Goal: Information Seeking & Learning: Find specific page/section

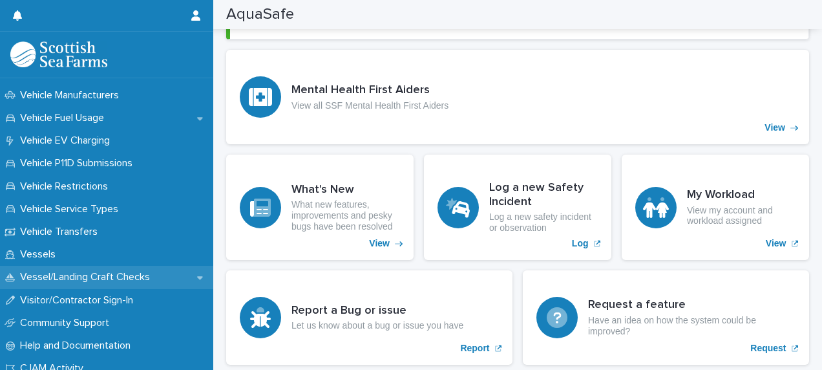
scroll to position [1016, 0]
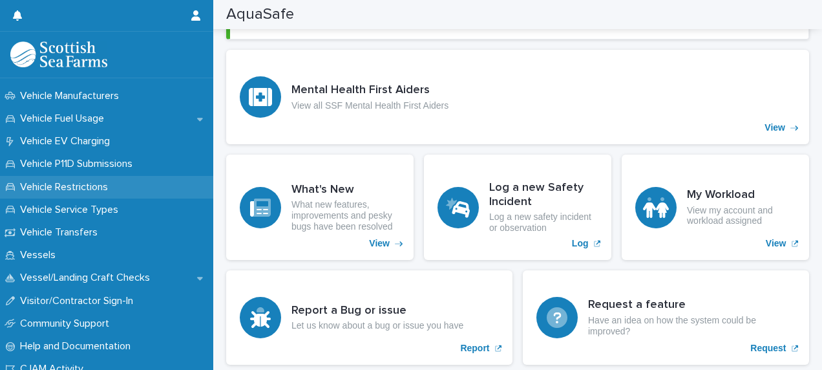
click at [131, 188] on div "Vehicle Restrictions" at bounding box center [106, 187] width 213 height 23
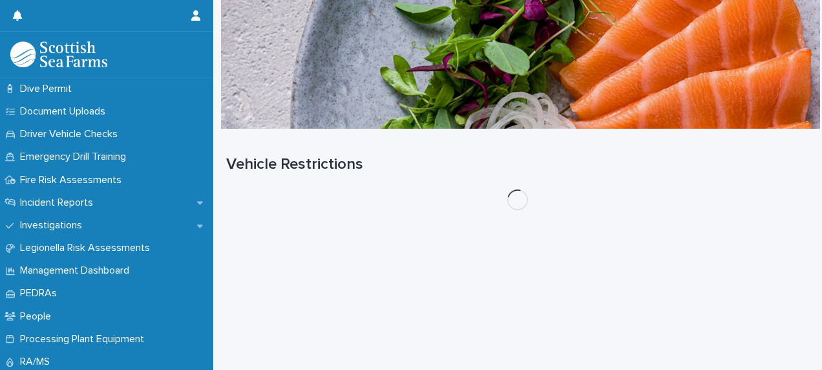
scroll to position [437, 0]
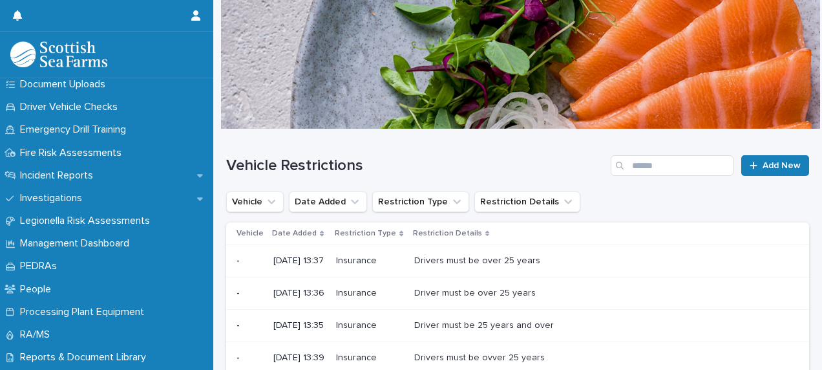
click at [131, 203] on div "Investigations" at bounding box center [106, 198] width 213 height 23
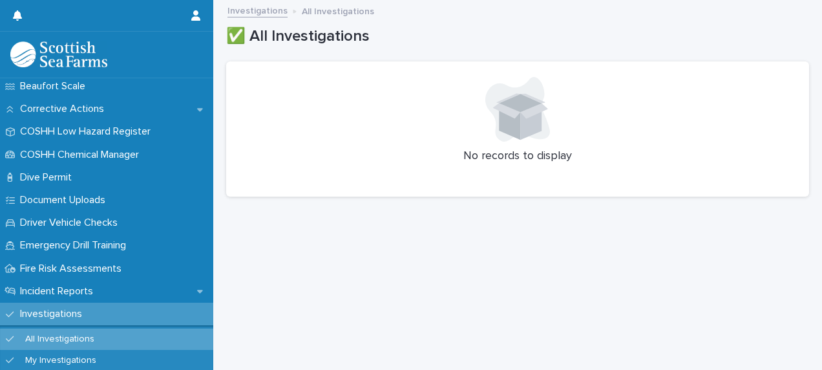
scroll to position [326, 0]
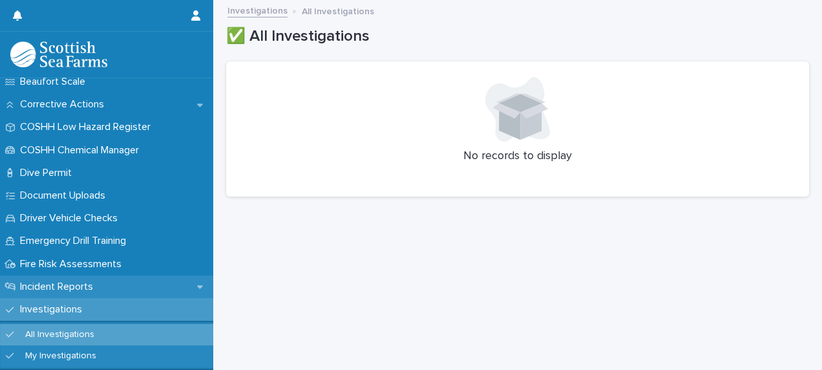
click at [90, 280] on p "Incident Reports" at bounding box center [59, 286] width 89 height 12
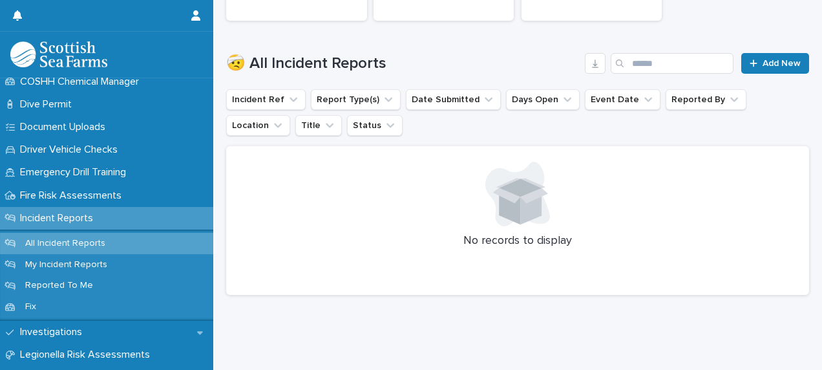
scroll to position [395, 0]
click at [127, 273] on div "My Incident Reports" at bounding box center [106, 263] width 213 height 21
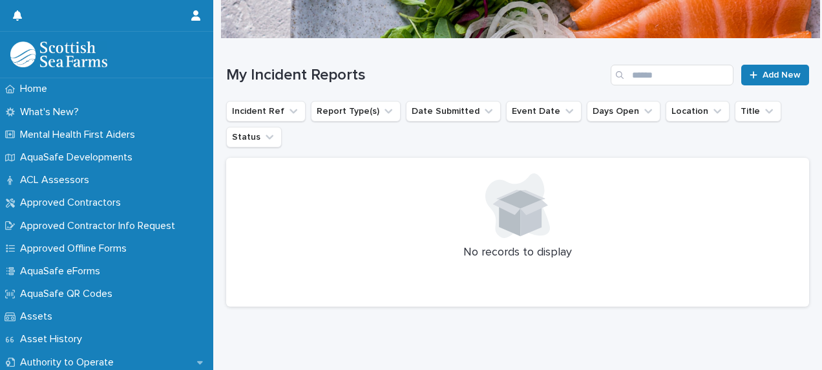
scroll to position [94, 0]
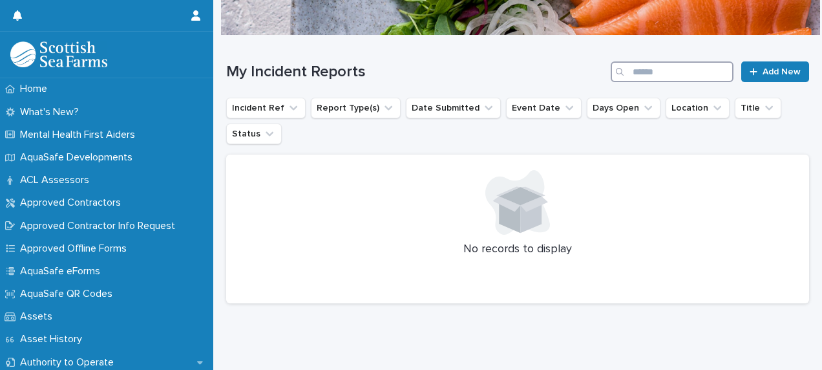
click at [699, 78] on input "Search" at bounding box center [672, 71] width 123 height 21
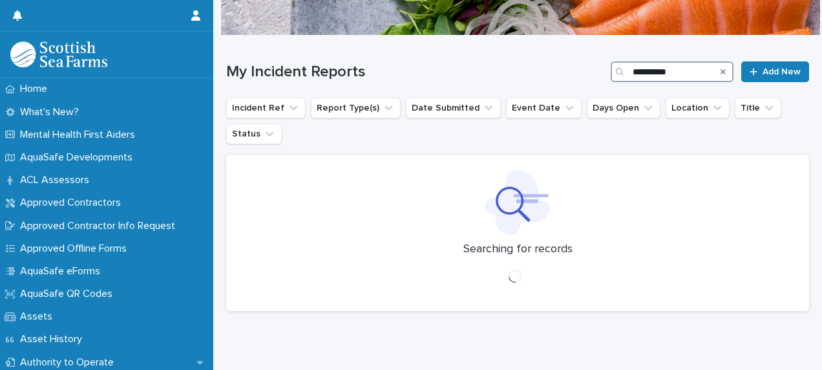
type input "**********"
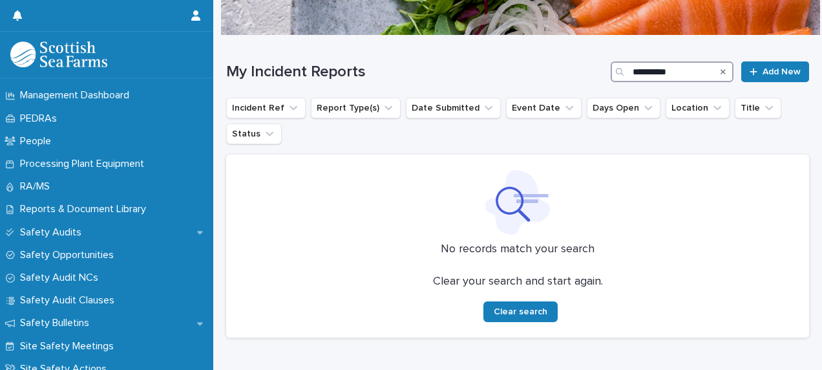
scroll to position [676, 0]
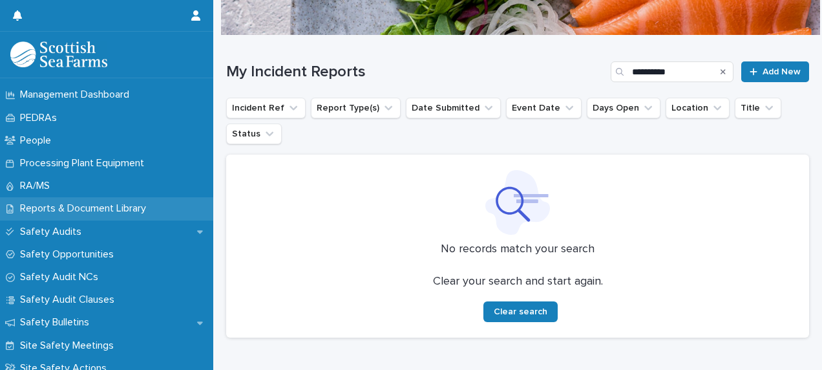
click at [150, 208] on p "Reports & Document Library" at bounding box center [85, 208] width 141 height 12
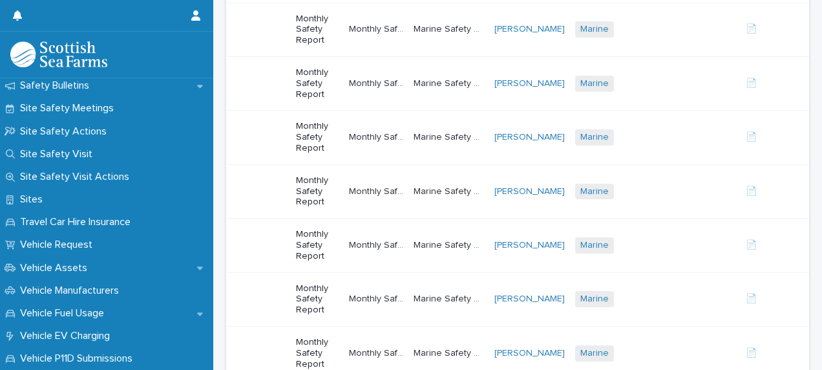
scroll to position [821, 0]
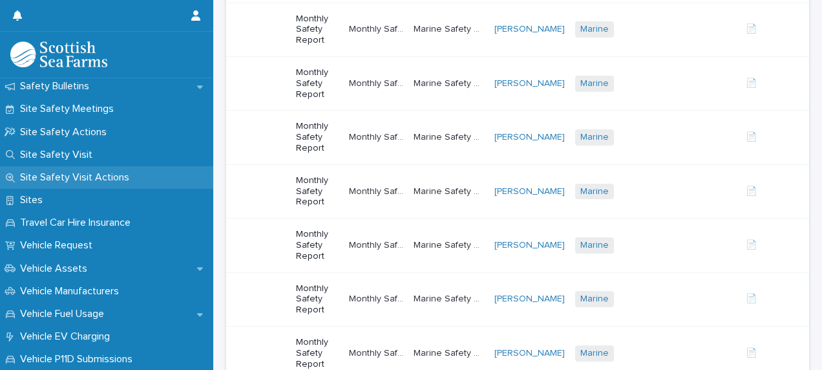
click at [156, 168] on div "Site Safety Visit Actions" at bounding box center [106, 177] width 213 height 23
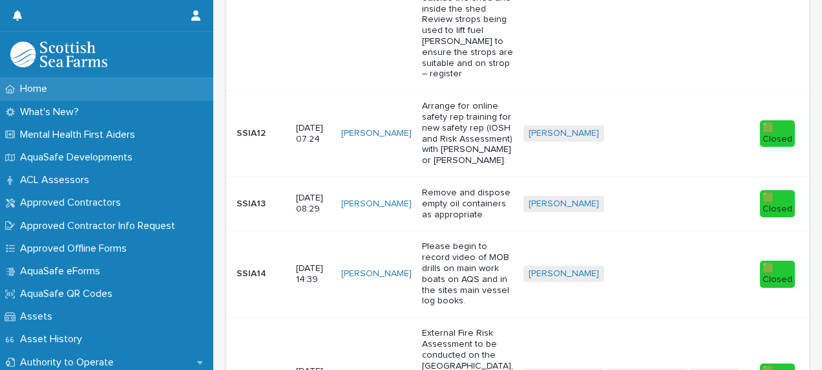
click at [134, 89] on div "Home" at bounding box center [106, 89] width 213 height 23
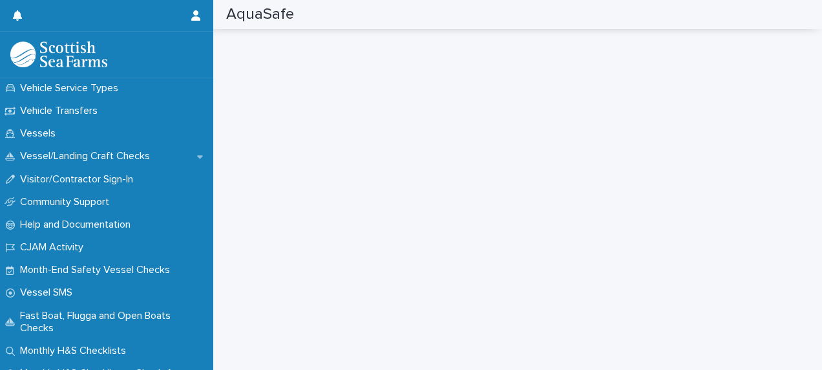
scroll to position [1153, 0]
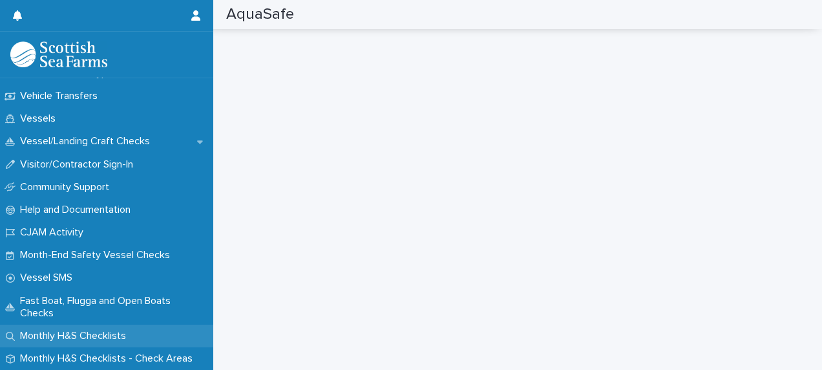
click at [105, 326] on div "Monthly H&S Checklists" at bounding box center [106, 335] width 213 height 23
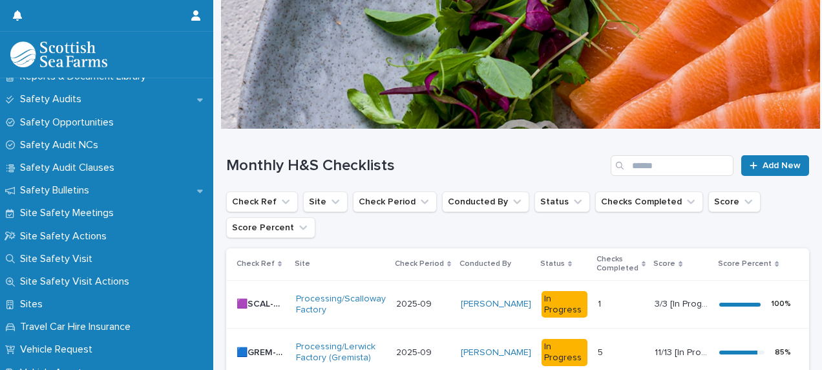
scroll to position [716, 0]
click at [123, 221] on div "Site Safety Meetings" at bounding box center [106, 213] width 213 height 23
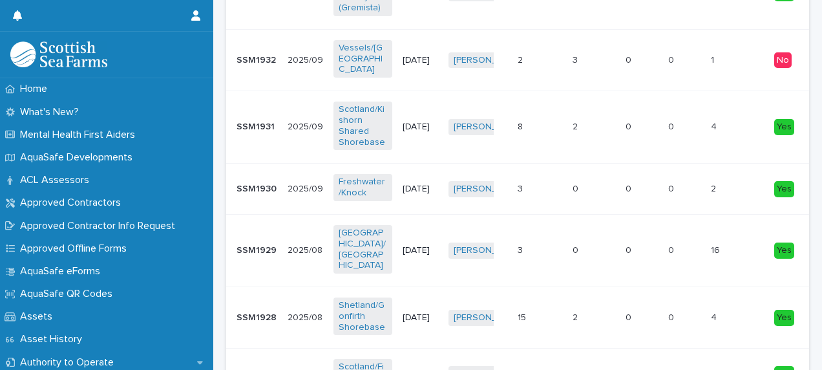
scroll to position [479, 0]
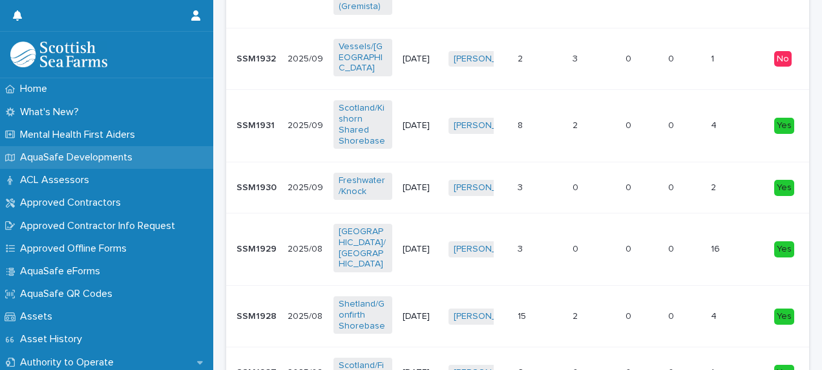
click at [107, 155] on p "AquaSafe Developments" at bounding box center [79, 157] width 128 height 12
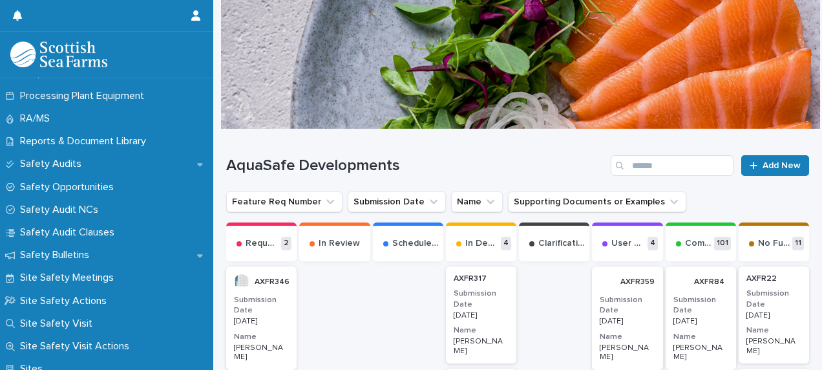
scroll to position [653, 0]
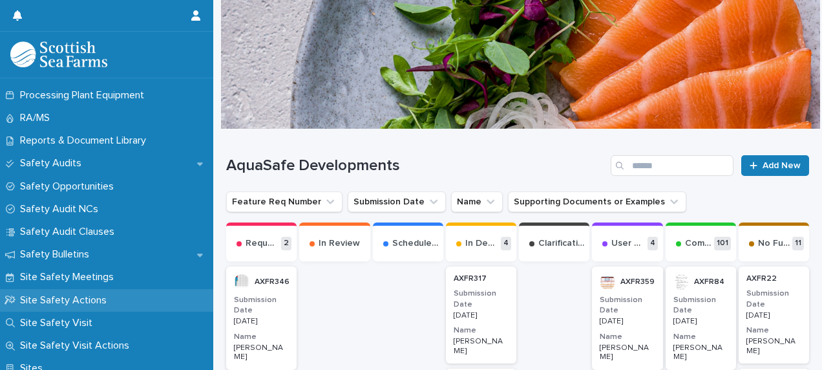
click at [88, 298] on p "Site Safety Actions" at bounding box center [66, 300] width 102 height 12
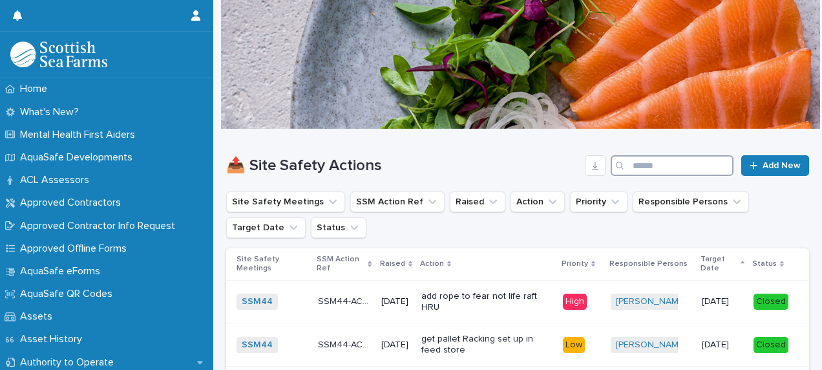
click at [625, 161] on input "Search" at bounding box center [672, 165] width 123 height 21
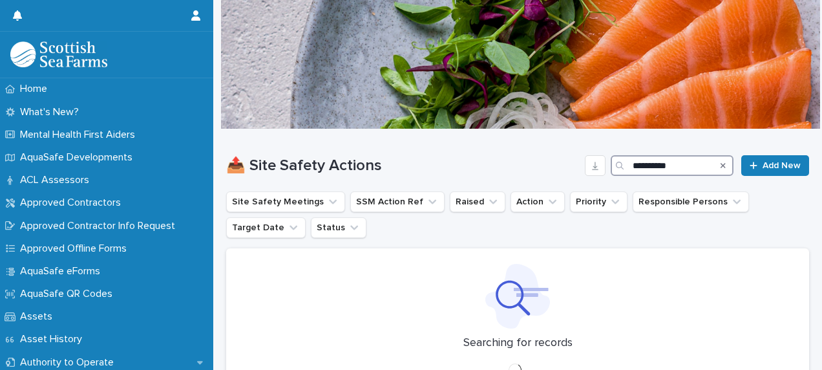
type input "**********"
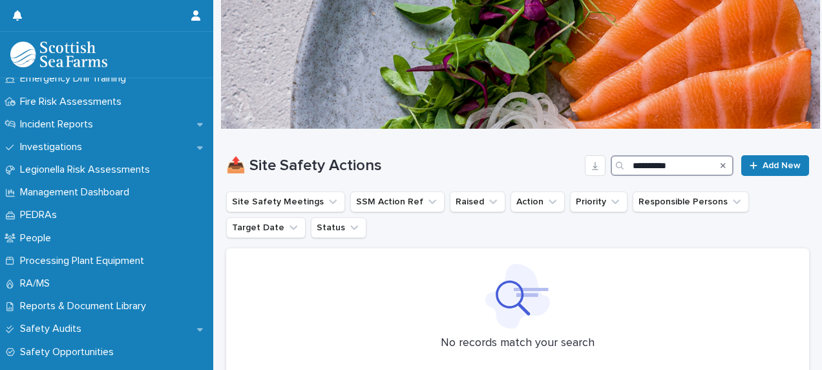
scroll to position [545, 0]
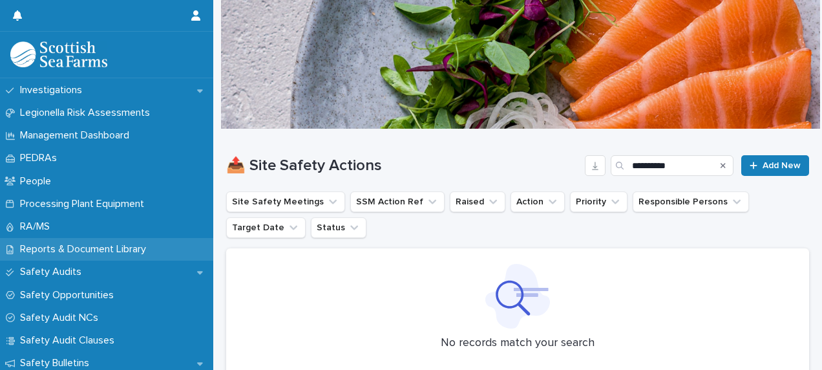
click at [131, 246] on p "Reports & Document Library" at bounding box center [85, 249] width 141 height 12
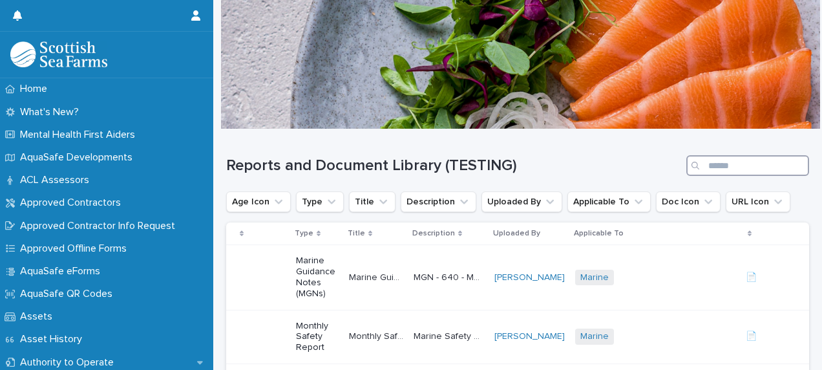
click at [728, 163] on input "Search" at bounding box center [747, 165] width 123 height 21
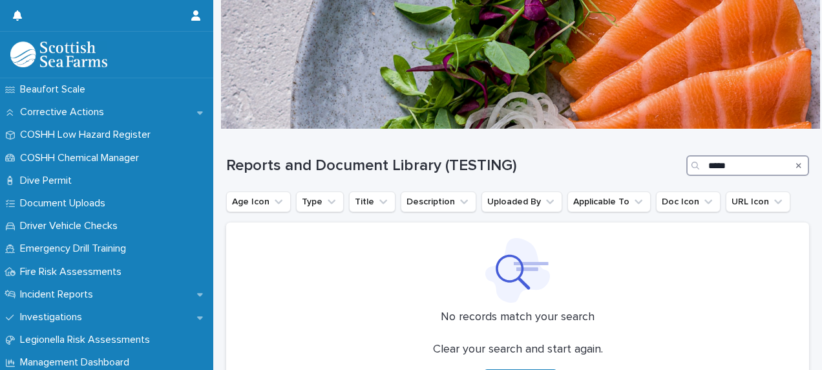
scroll to position [319, 0]
type input "*****"
click at [141, 293] on div "Incident Reports" at bounding box center [106, 293] width 213 height 23
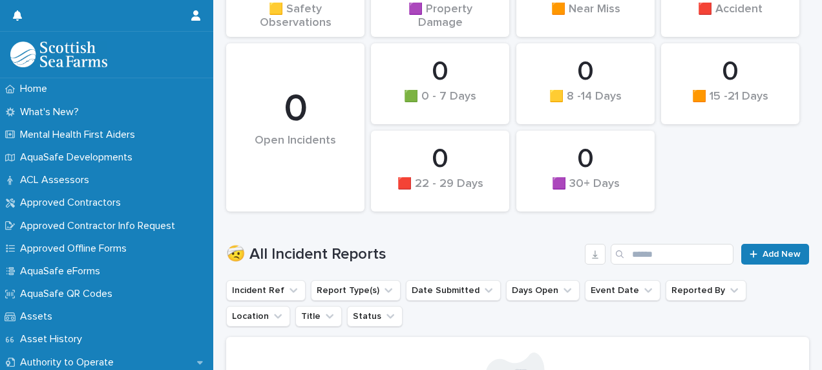
scroll to position [198, 0]
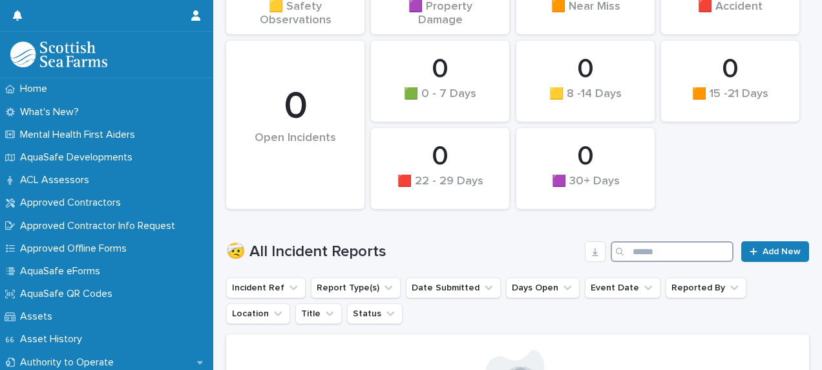
click at [642, 245] on input "Search" at bounding box center [672, 251] width 123 height 21
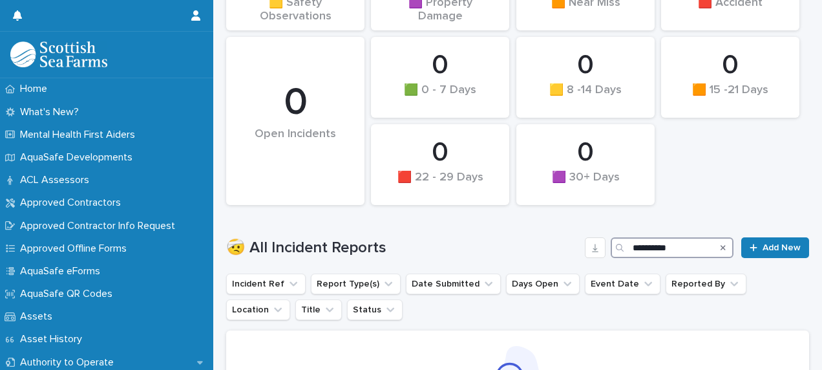
type input "**********"
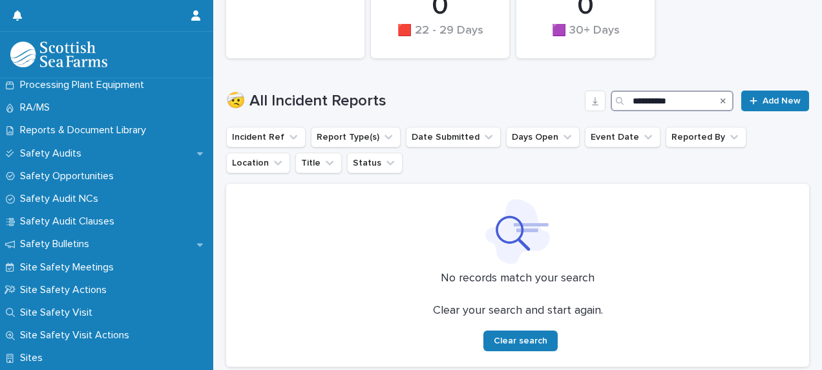
scroll to position [1244, 0]
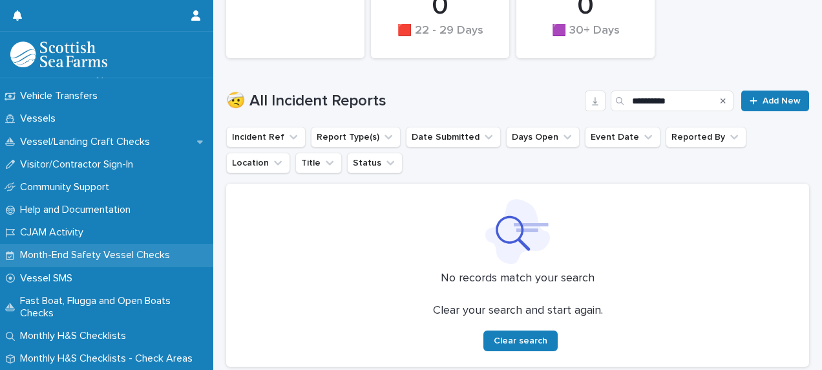
click at [90, 248] on div "Month-End Safety Vessel Checks" at bounding box center [106, 255] width 213 height 23
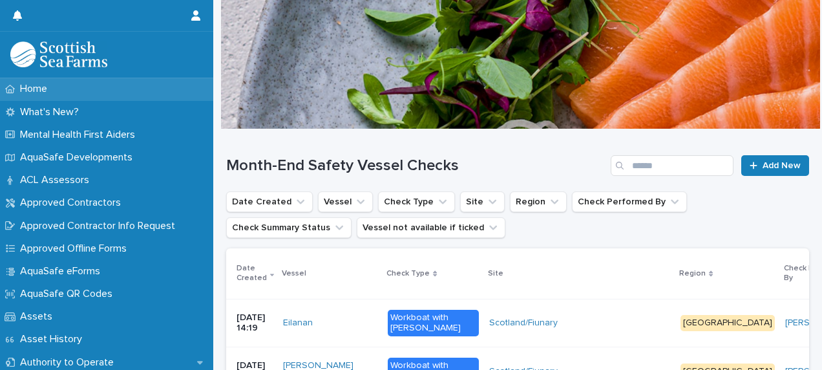
click at [88, 92] on div "Home" at bounding box center [106, 89] width 213 height 23
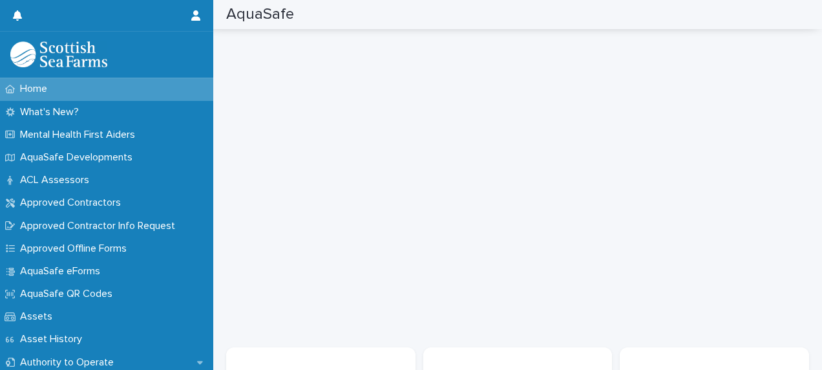
scroll to position [1092, 0]
click at [45, 88] on p "Home" at bounding box center [36, 89] width 43 height 12
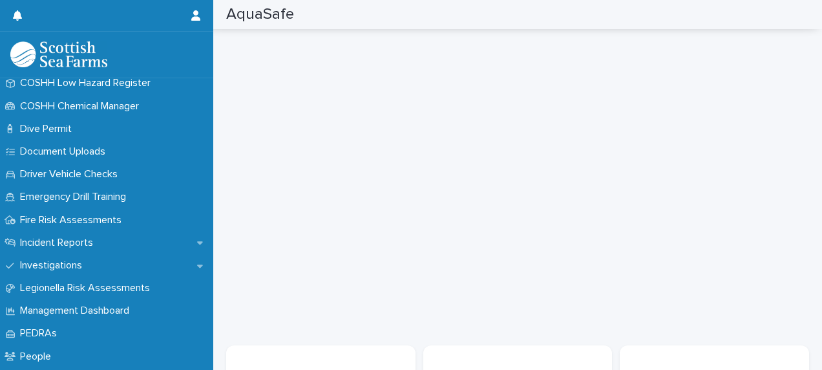
scroll to position [370, 0]
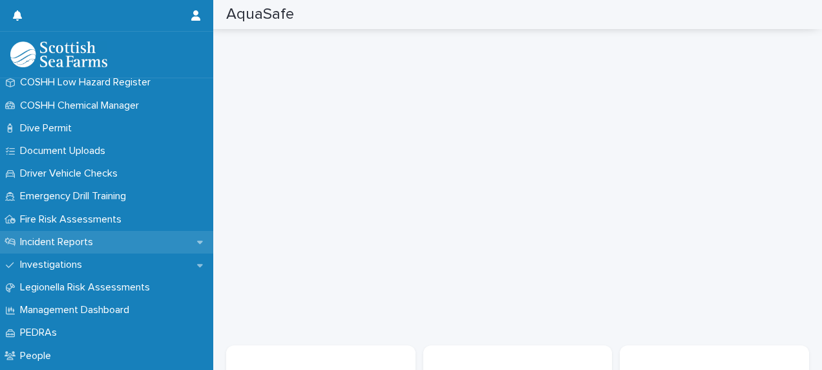
click at [140, 244] on div "Incident Reports" at bounding box center [106, 242] width 213 height 23
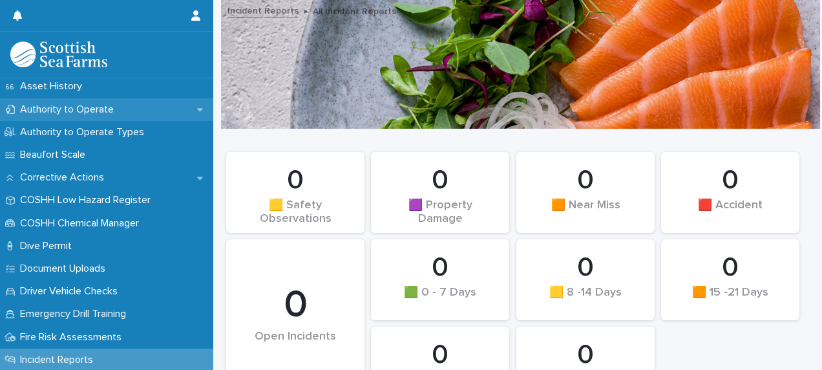
scroll to position [255, 0]
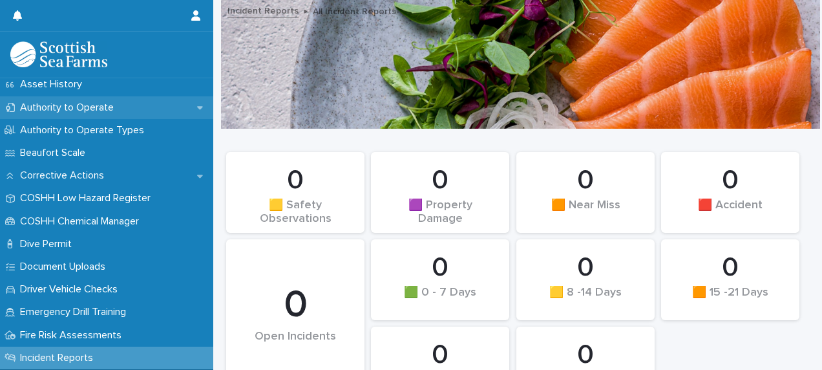
click at [135, 261] on div "Document Uploads" at bounding box center [106, 266] width 213 height 23
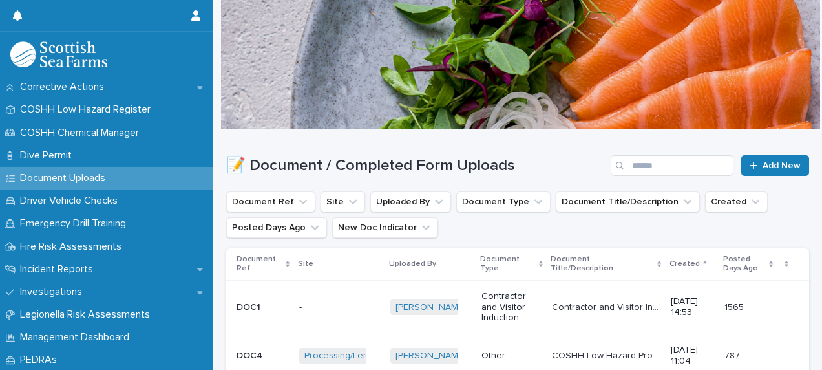
scroll to position [344, 0]
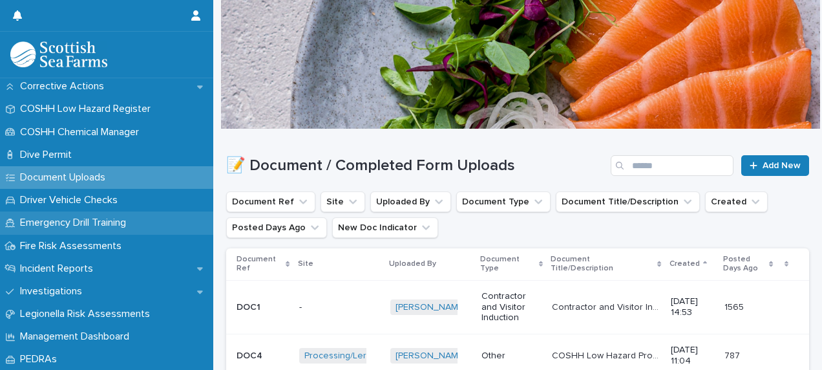
click at [134, 227] on p "Emergency Drill Training" at bounding box center [75, 222] width 121 height 12
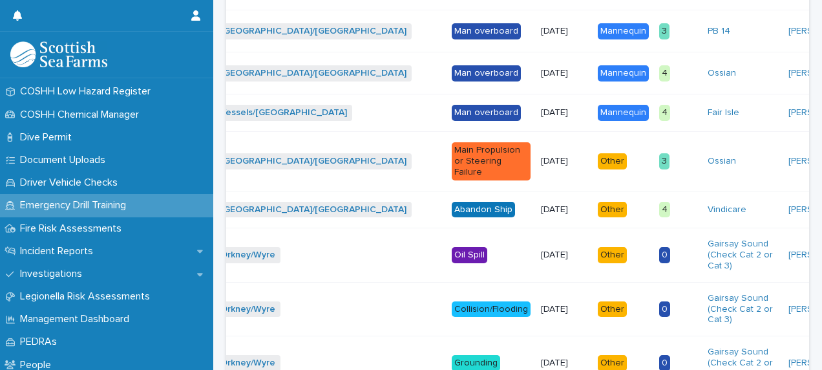
scroll to position [362, 0]
click at [197, 249] on icon at bounding box center [200, 250] width 6 height 3
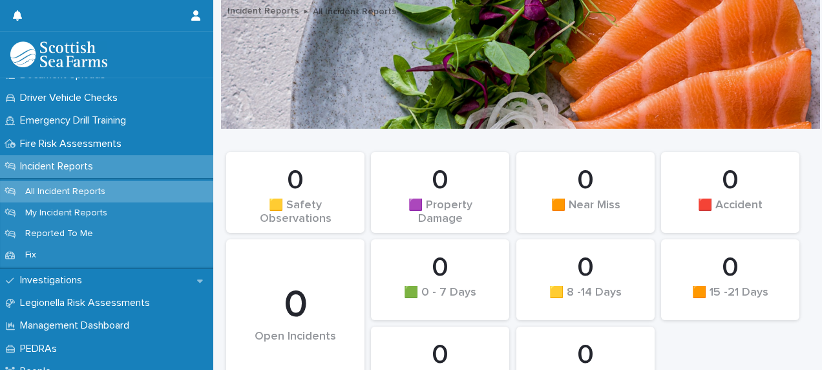
scroll to position [446, 0]
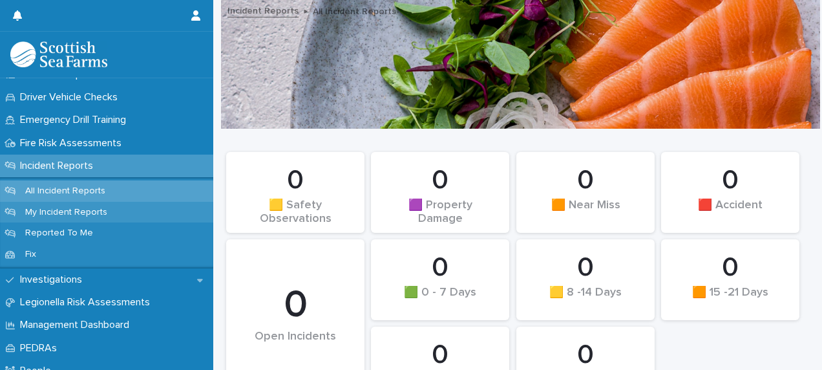
click at [120, 216] on div "My Incident Reports" at bounding box center [106, 212] width 213 height 21
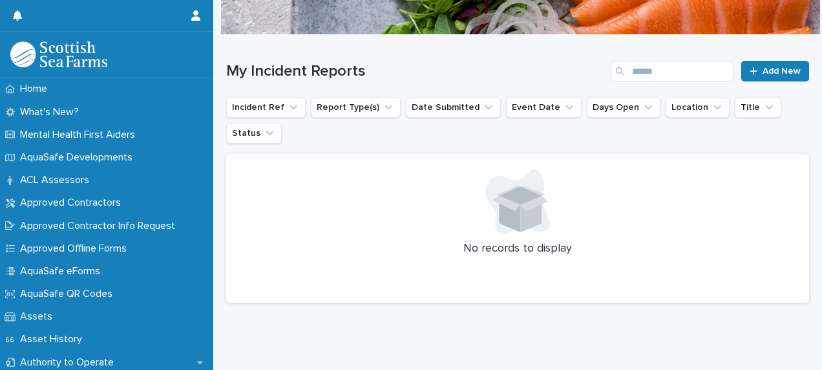
scroll to position [112, 0]
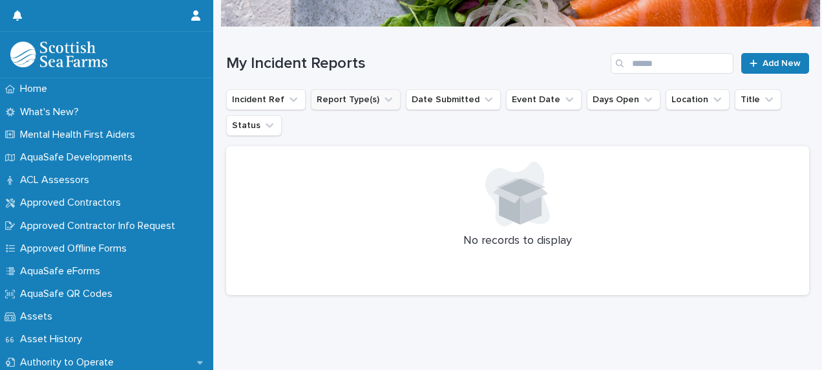
click at [349, 93] on button "Report Type(s)" at bounding box center [356, 99] width 90 height 21
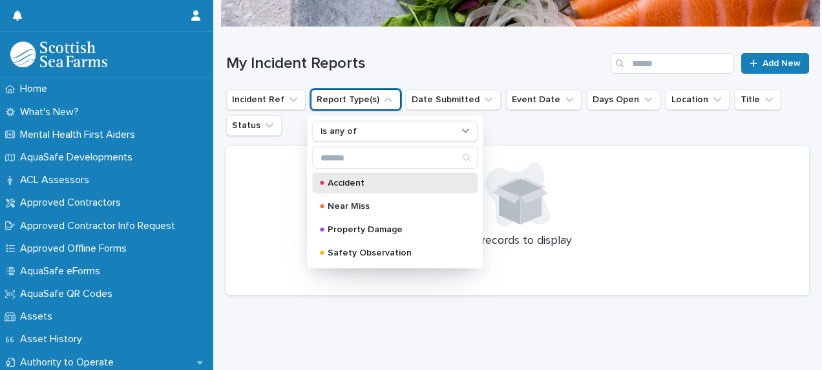
click at [345, 178] on p "Accident" at bounding box center [392, 182] width 129 height 9
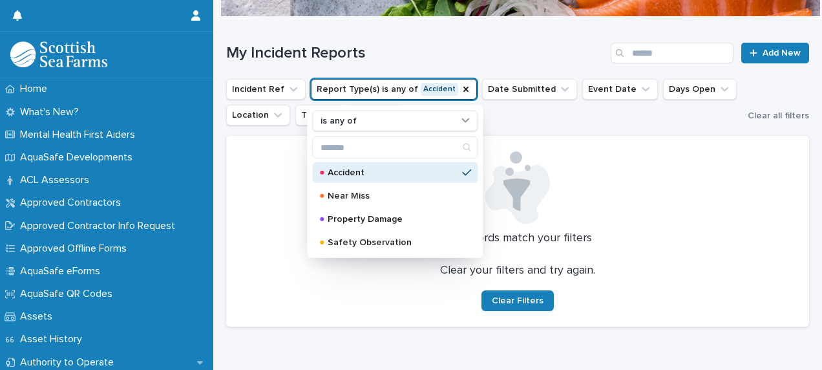
click at [578, 156] on div at bounding box center [518, 187] width 552 height 72
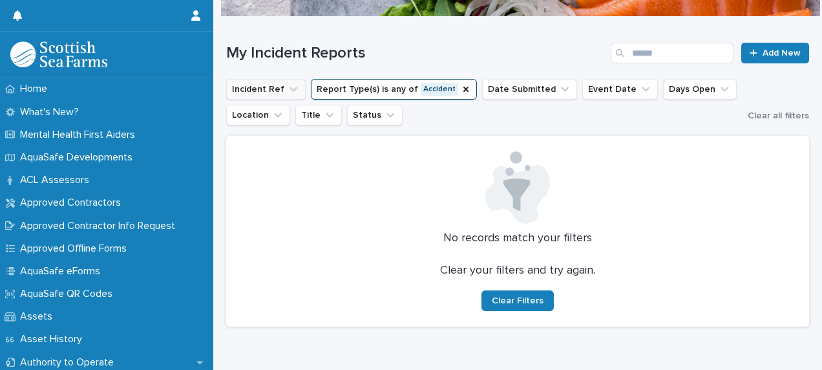
click at [266, 89] on button "Incident Ref" at bounding box center [265, 89] width 79 height 21
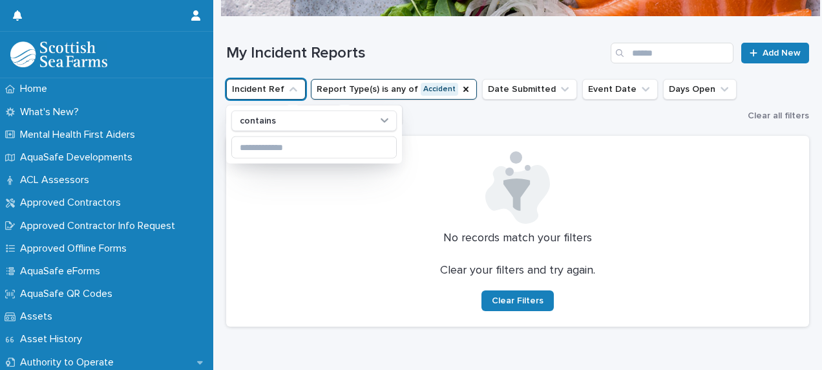
click at [348, 61] on h1 "My Incident Reports" at bounding box center [415, 53] width 379 height 19
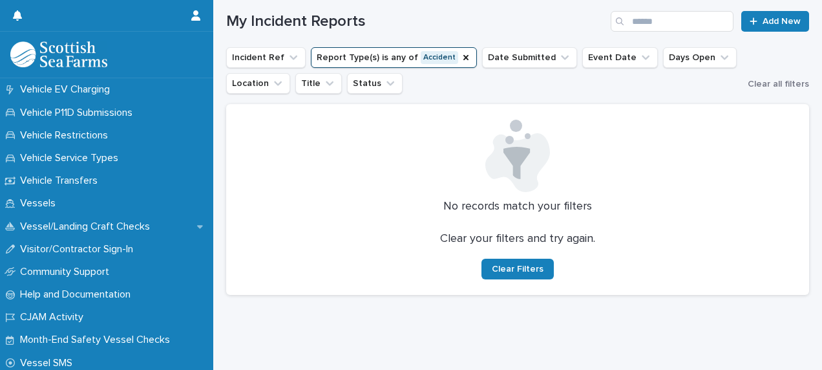
scroll to position [1244, 0]
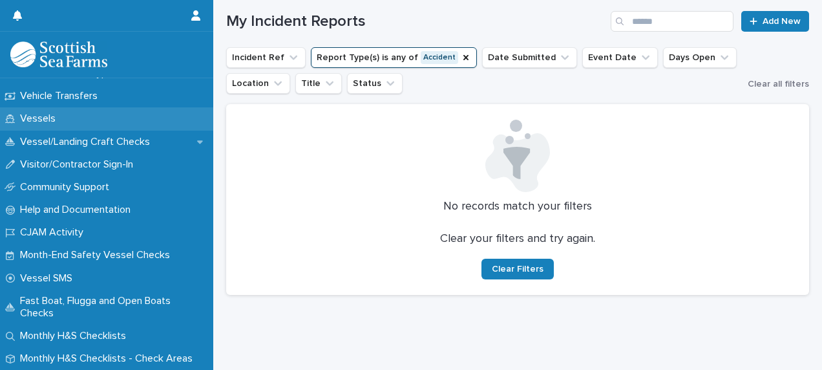
click at [42, 116] on p "Vessels" at bounding box center [40, 118] width 51 height 12
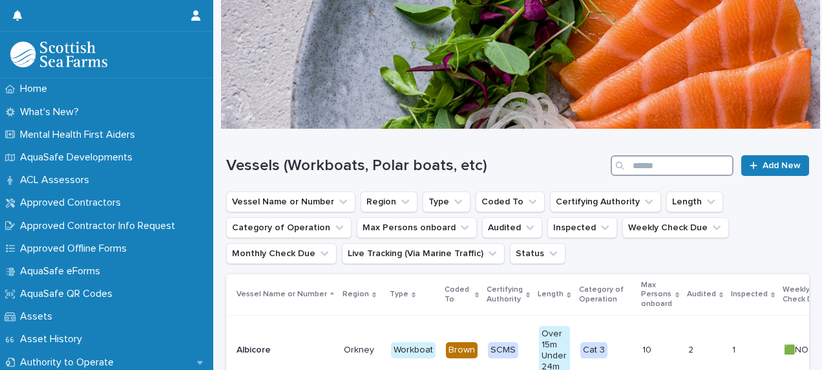
click at [660, 164] on input "Search" at bounding box center [672, 165] width 123 height 21
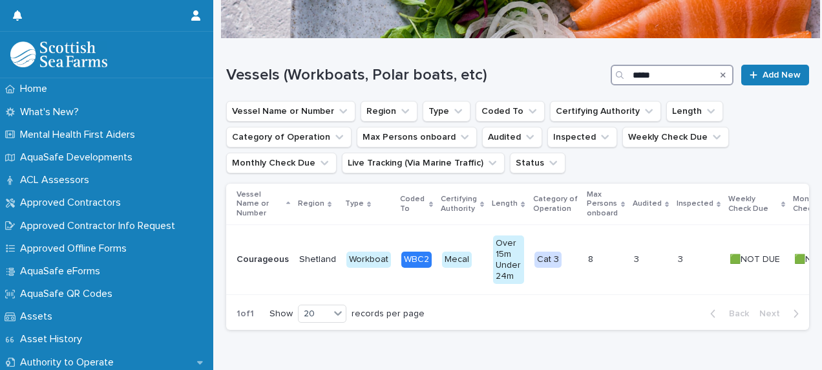
scroll to position [91, 0]
type input "*****"
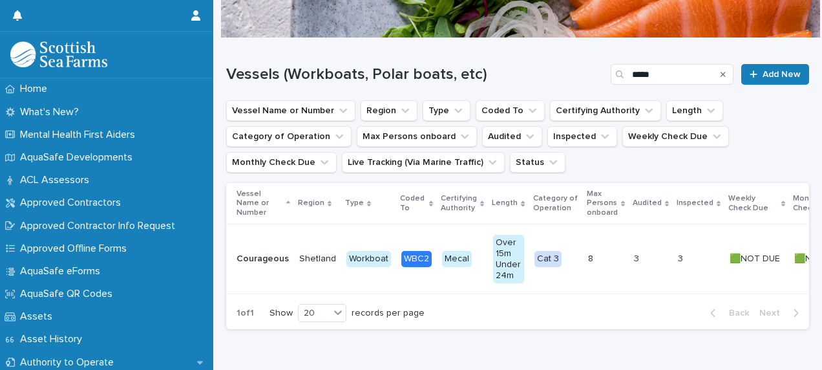
click at [341, 260] on td "Workboat" at bounding box center [368, 259] width 55 height 70
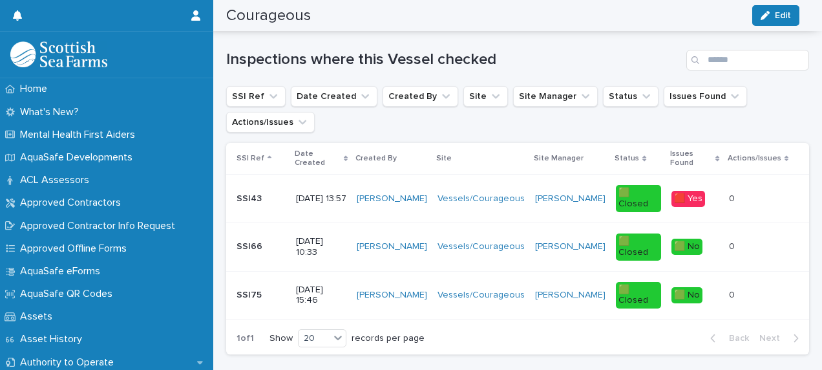
scroll to position [691, 0]
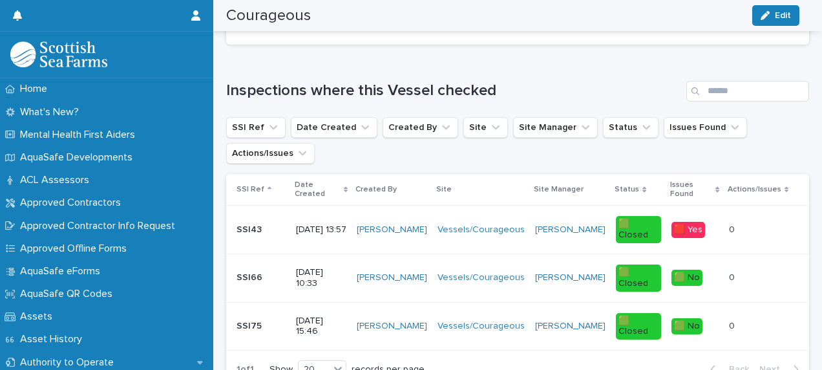
click at [337, 224] on p "[DATE] 13:57" at bounding box center [321, 229] width 50 height 11
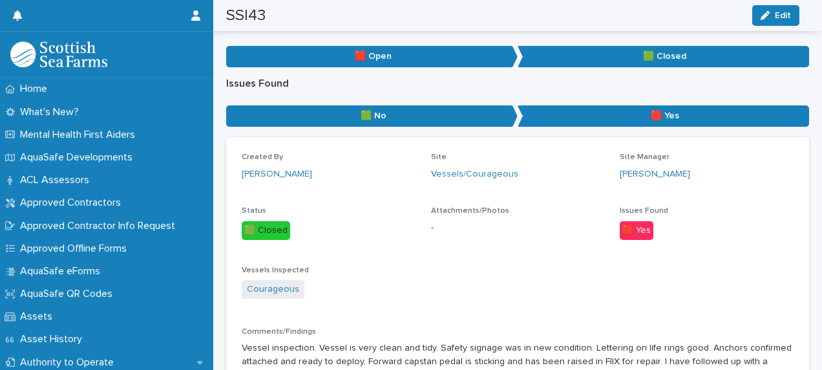
scroll to position [209, 0]
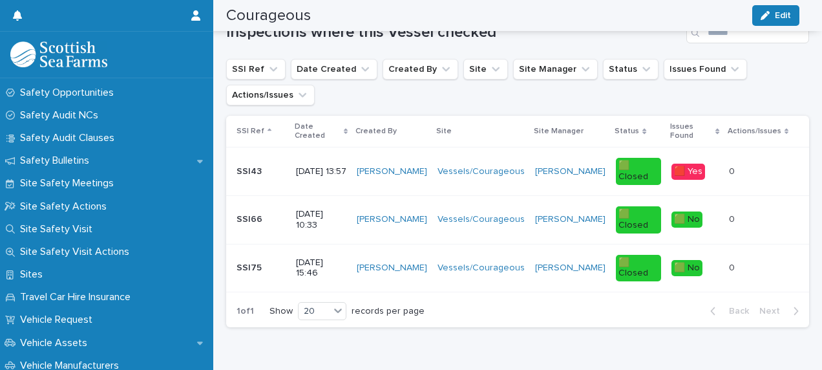
scroll to position [780, 0]
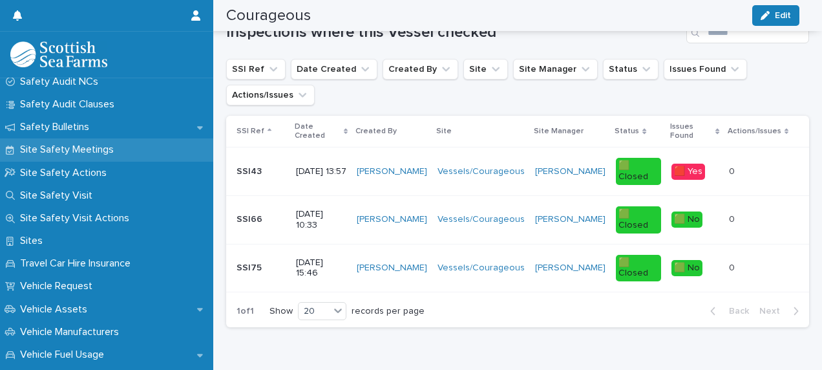
click at [116, 155] on p "Site Safety Meetings" at bounding box center [69, 149] width 109 height 12
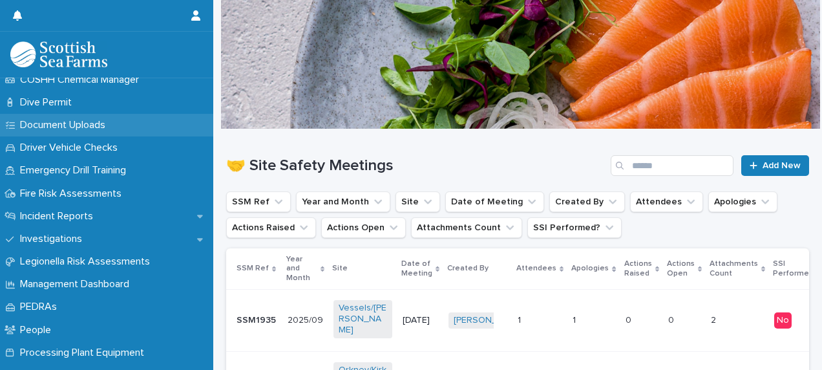
scroll to position [397, 0]
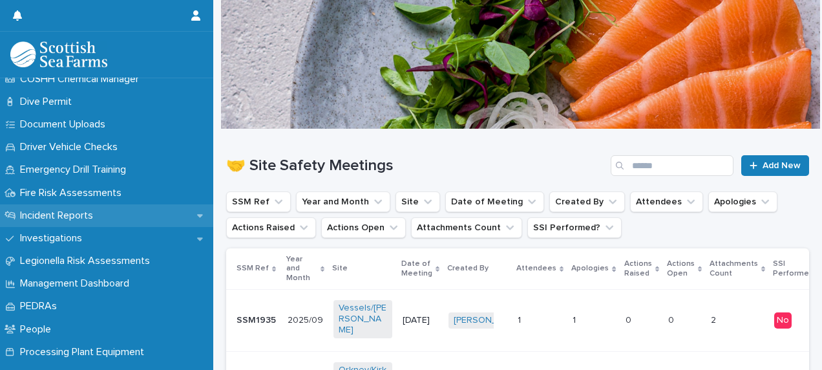
click at [169, 225] on div "Incident Reports" at bounding box center [106, 215] width 213 height 23
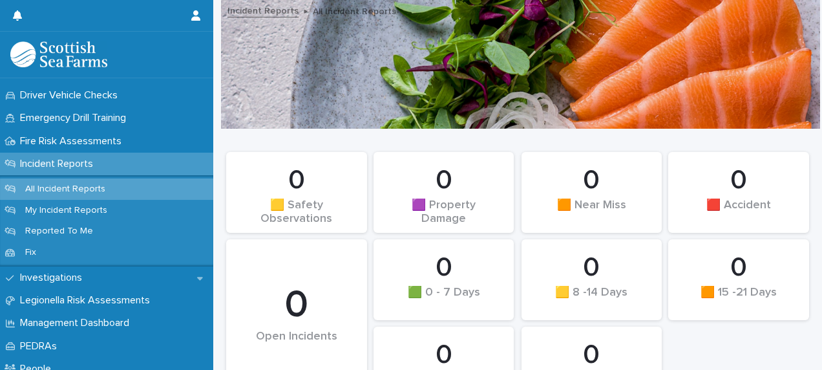
scroll to position [466, 0]
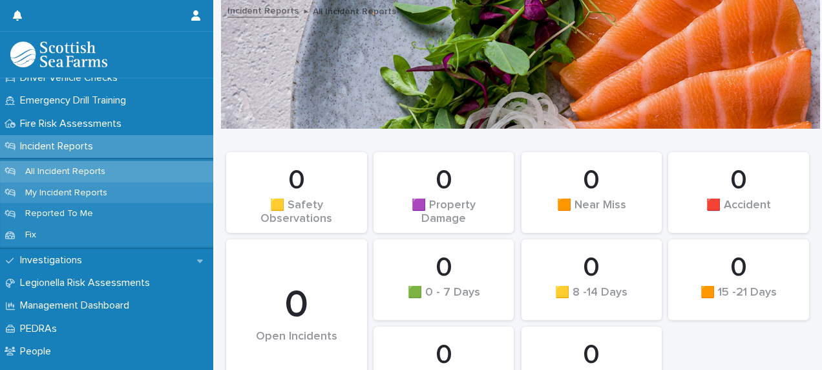
click at [141, 194] on div "My Incident Reports" at bounding box center [106, 192] width 213 height 21
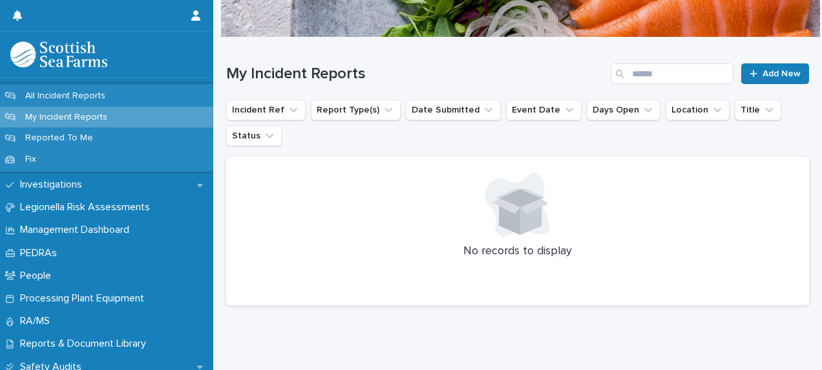
scroll to position [542, 0]
click at [59, 189] on p "Investigations" at bounding box center [54, 184] width 78 height 12
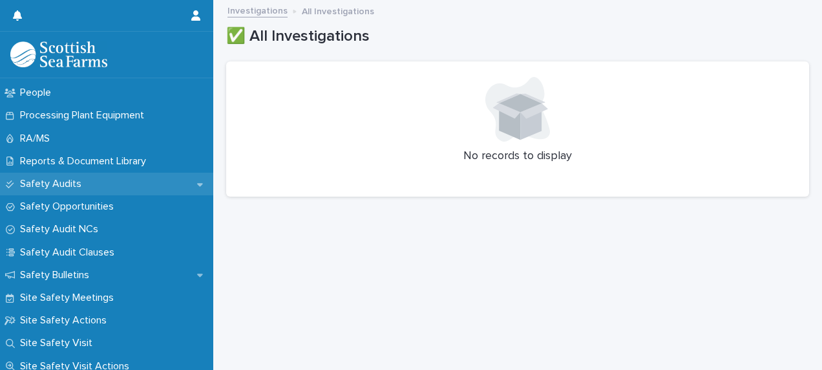
scroll to position [682, 0]
click at [114, 217] on div "Safety Audit NCs" at bounding box center [106, 228] width 213 height 23
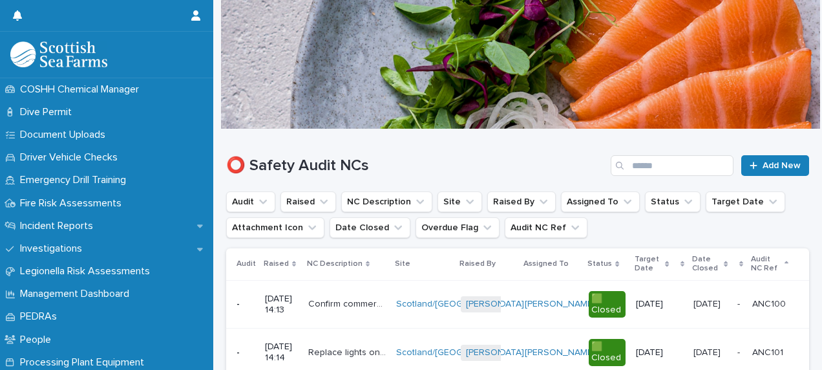
scroll to position [387, 0]
click at [114, 217] on div "Incident Reports" at bounding box center [106, 225] width 213 height 23
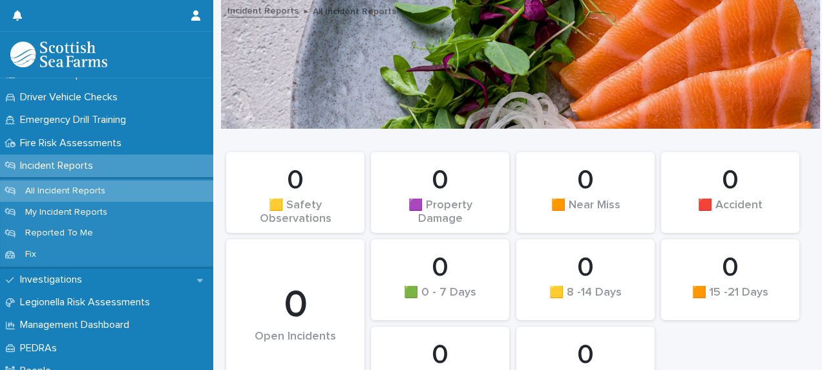
scroll to position [447, 0]
click at [89, 239] on div "Reported To Me" at bounding box center [106, 232] width 213 height 21
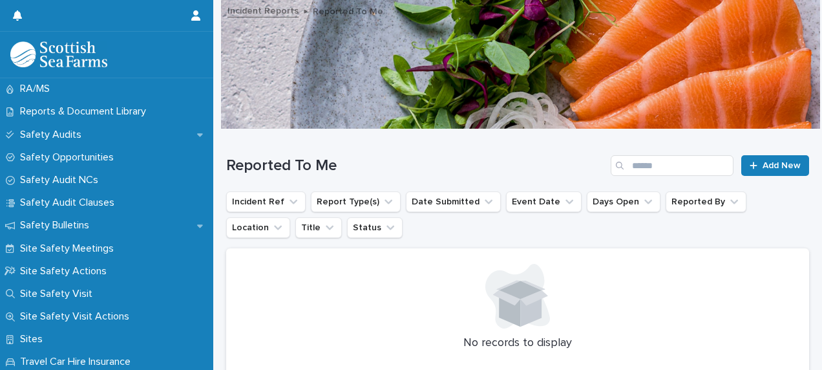
scroll to position [775, 0]
click at [89, 239] on div "Site Safety Meetings" at bounding box center [106, 247] width 213 height 23
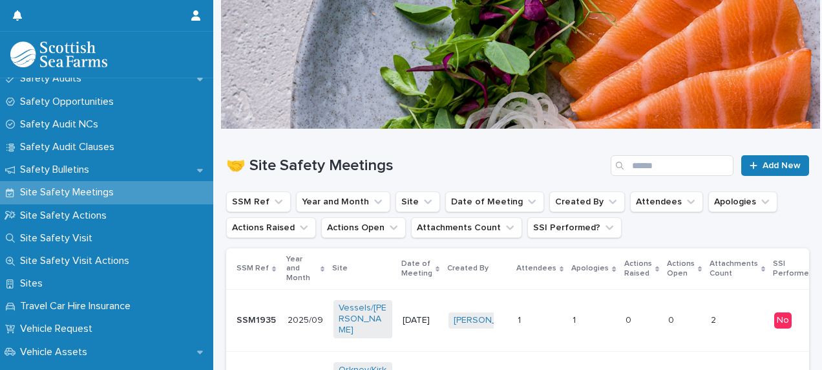
scroll to position [738, 0]
click at [141, 218] on div "Site Safety Actions" at bounding box center [106, 215] width 213 height 23
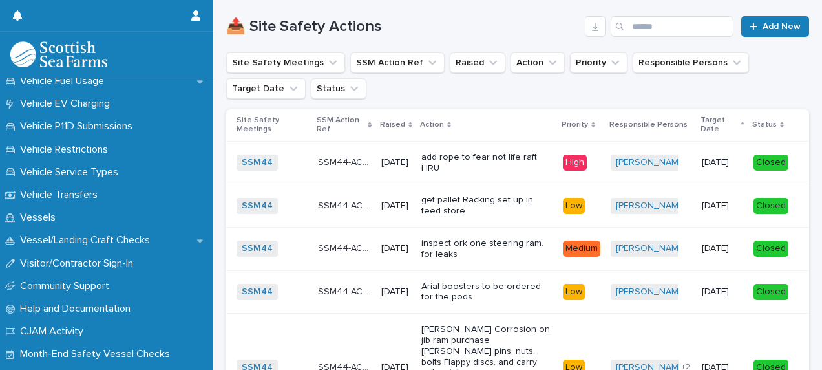
scroll to position [1054, 0]
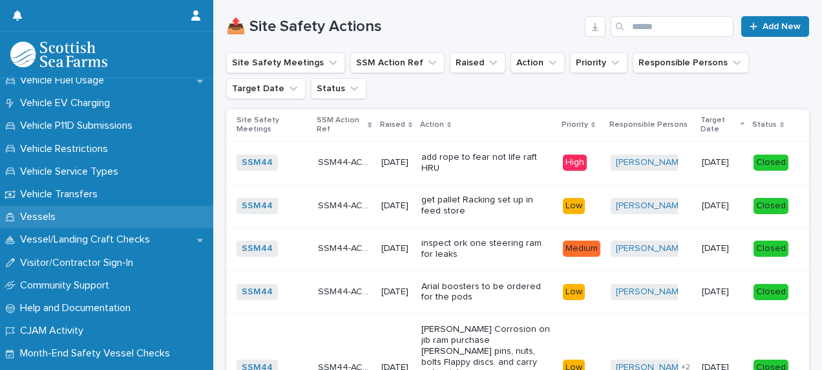
click at [150, 224] on div "Vessels" at bounding box center [106, 216] width 213 height 23
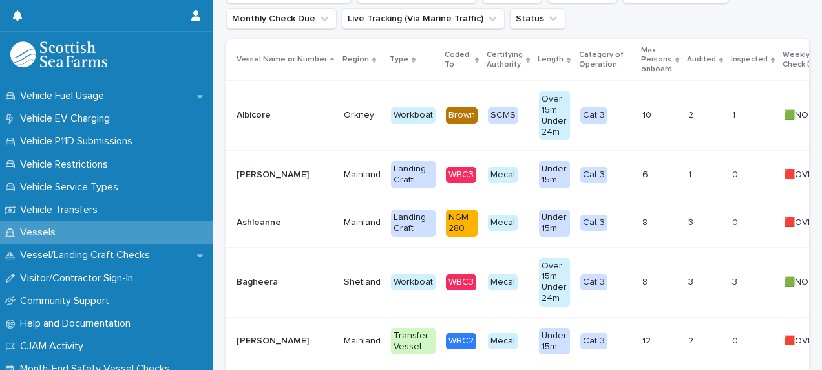
scroll to position [1040, 0]
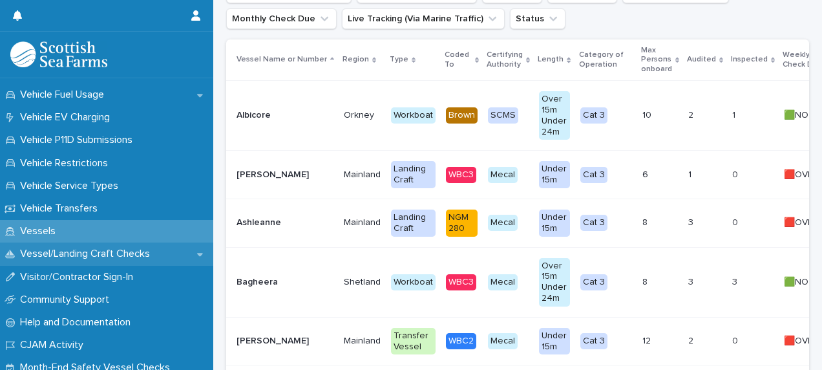
click at [91, 260] on p "Vessel/Landing Craft Checks" at bounding box center [87, 253] width 145 height 12
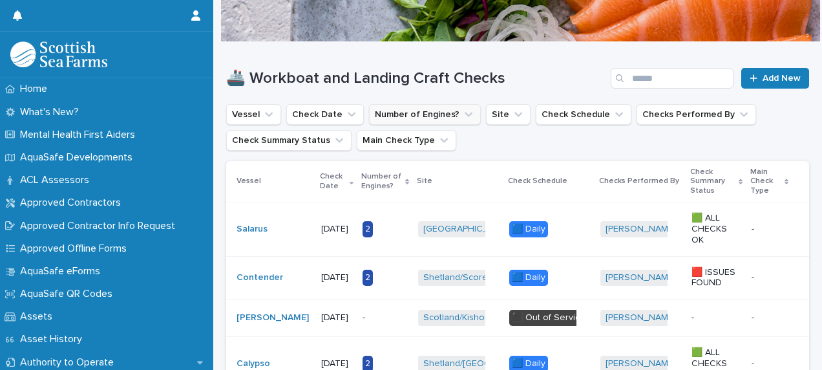
scroll to position [90, 0]
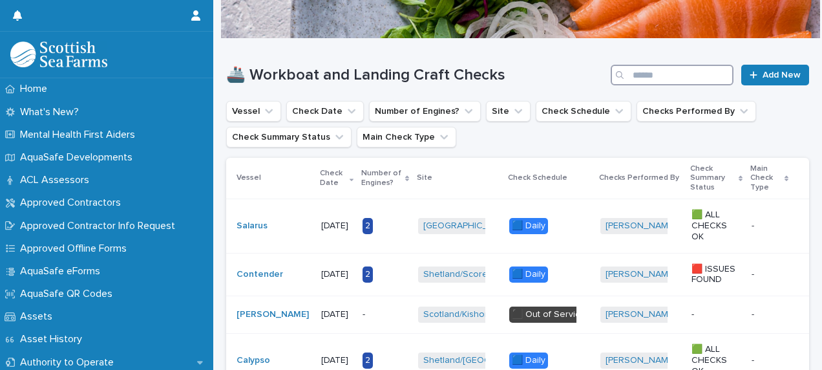
click at [635, 79] on input "Search" at bounding box center [672, 75] width 123 height 21
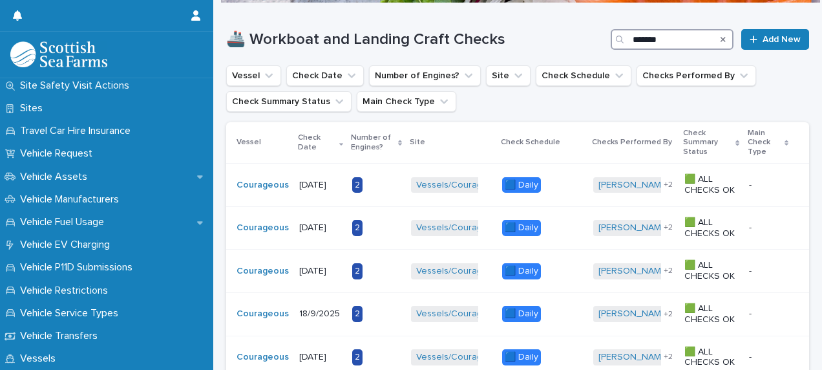
scroll to position [916, 0]
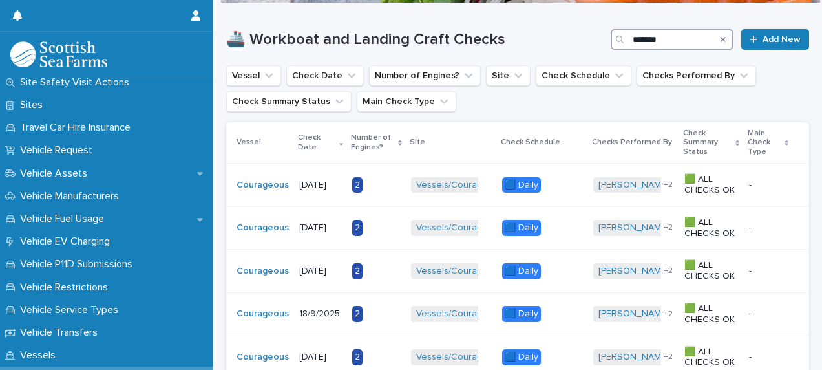
type input "*******"
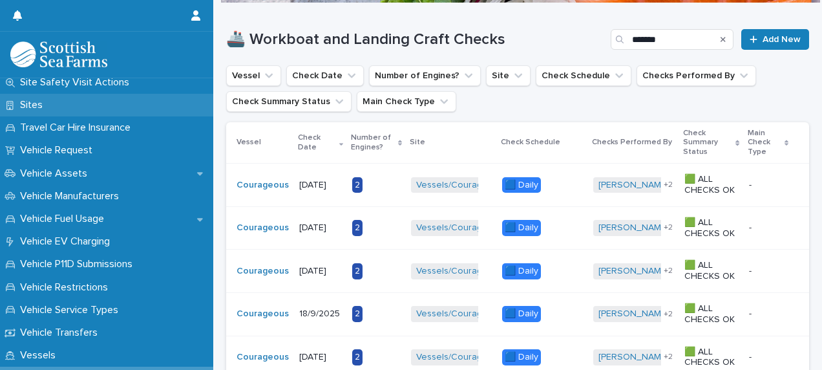
click at [60, 97] on div "Sites" at bounding box center [106, 105] width 213 height 23
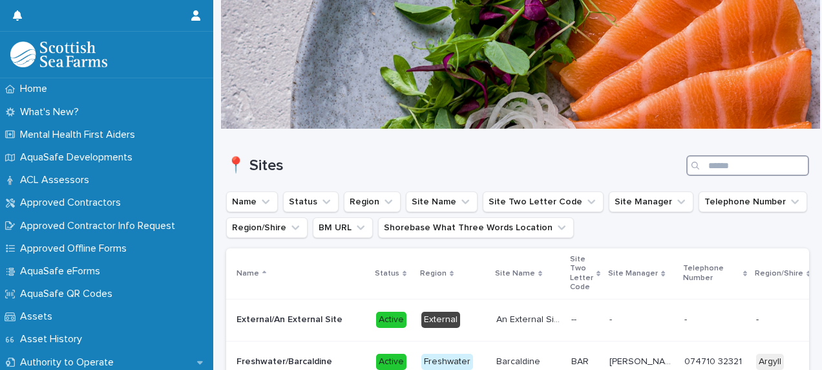
click at [721, 163] on input "Search" at bounding box center [747, 165] width 123 height 21
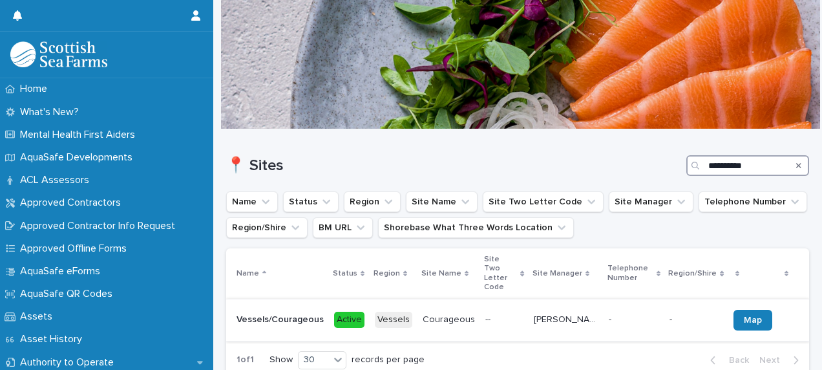
type input "**********"
click at [541, 311] on p "[PERSON_NAME], [PERSON_NAME], [PERSON_NAME]" at bounding box center [567, 318] width 67 height 14
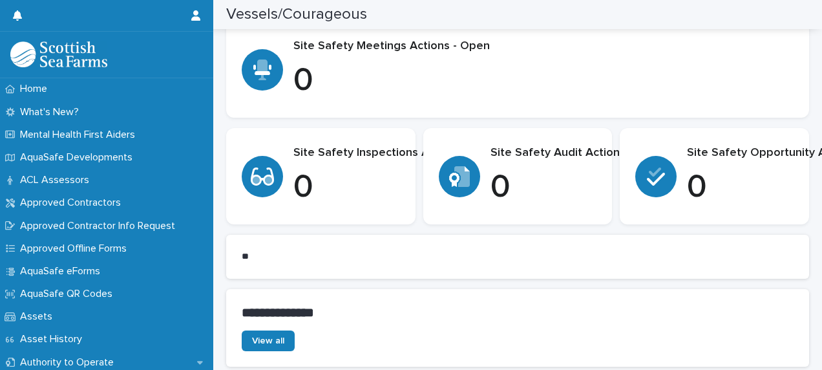
scroll to position [485, 0]
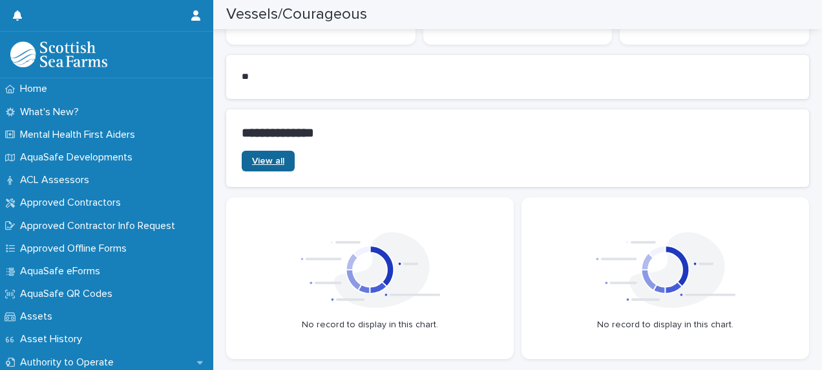
click at [283, 164] on span "View all" at bounding box center [268, 160] width 32 height 9
